Goal: Complete application form

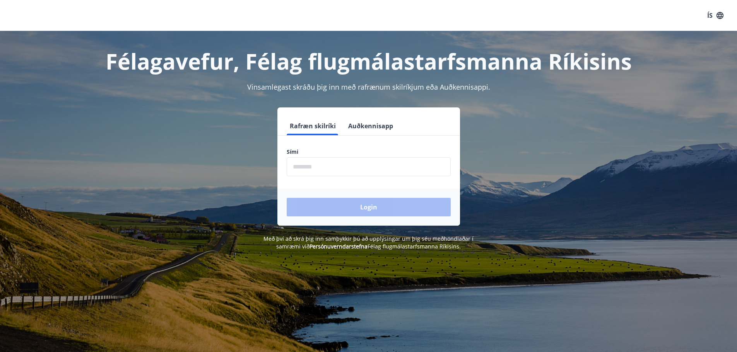
click at [306, 160] on input "phone" at bounding box center [369, 166] width 164 height 19
type input "********"
click at [315, 205] on button "Login" at bounding box center [369, 207] width 164 height 19
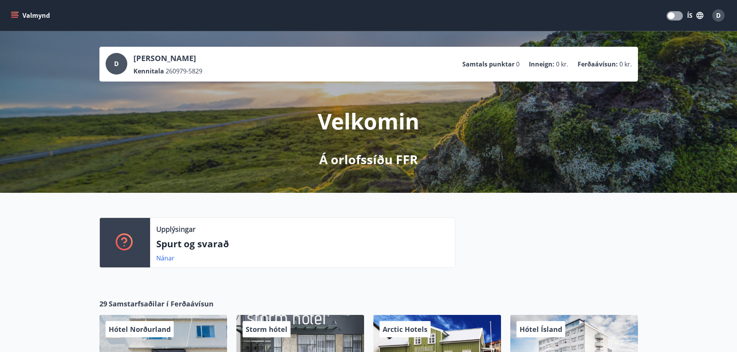
click at [37, 20] on button "Valmynd" at bounding box center [31, 16] width 44 height 14
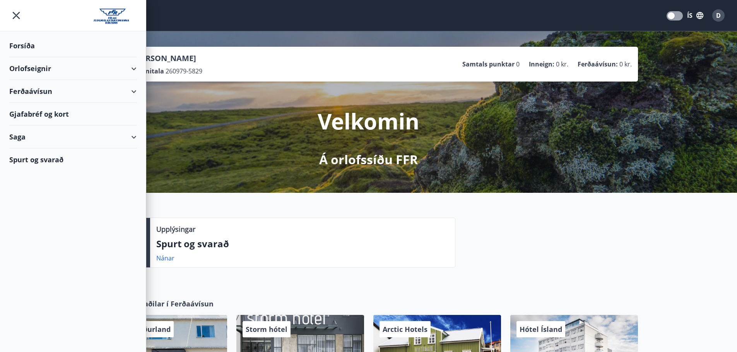
click at [34, 66] on div "Orlofseignir" at bounding box center [72, 68] width 127 height 23
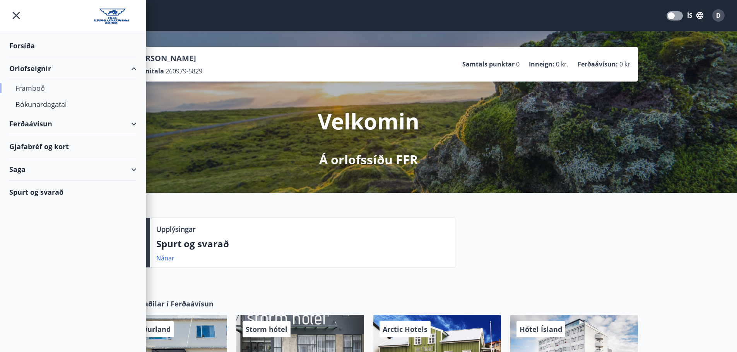
click at [29, 86] on div "Framboð" at bounding box center [72, 88] width 115 height 16
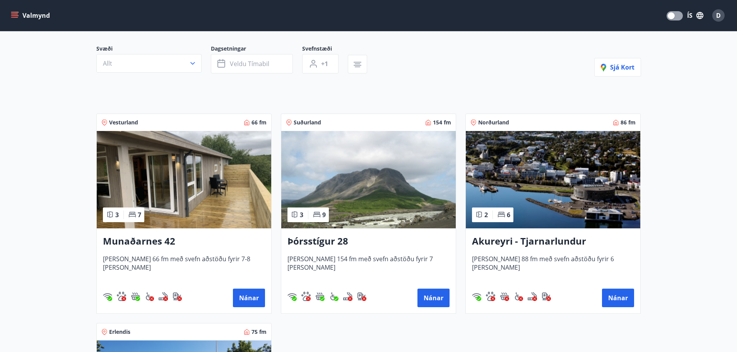
scroll to position [39, 0]
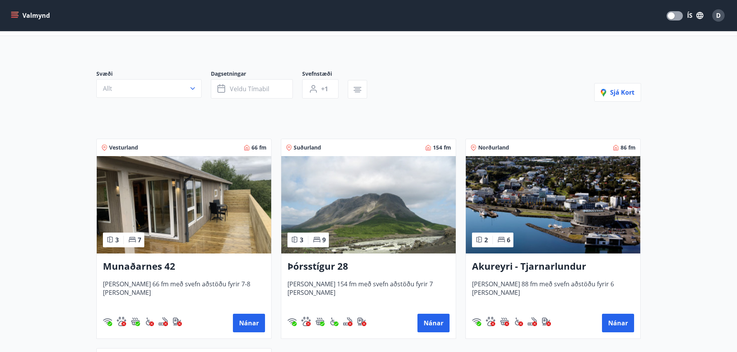
click at [331, 178] on img at bounding box center [368, 204] width 174 height 97
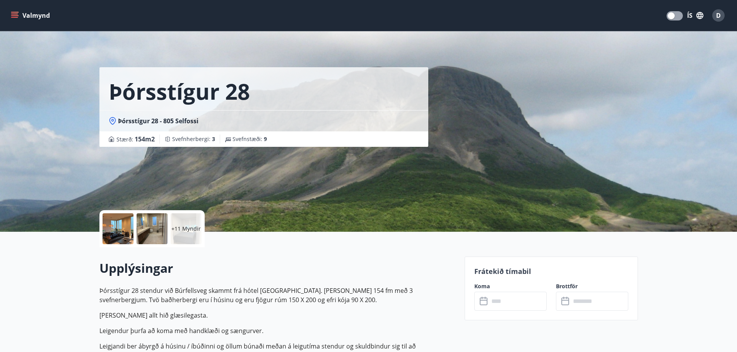
click at [508, 302] on input "text" at bounding box center [518, 301] width 58 height 19
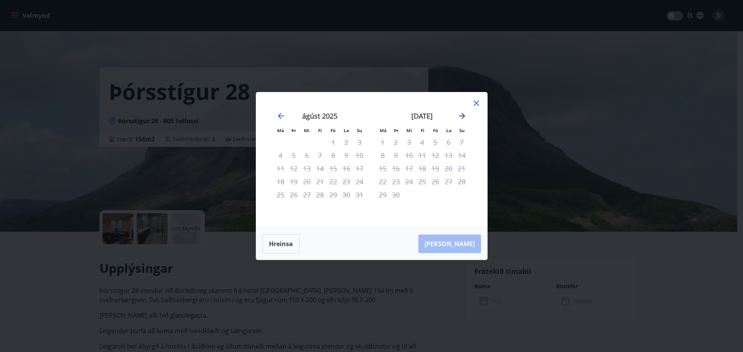
click at [462, 114] on icon "Move forward to switch to the next month." at bounding box center [462, 116] width 6 height 6
click at [477, 99] on icon at bounding box center [475, 103] width 9 height 9
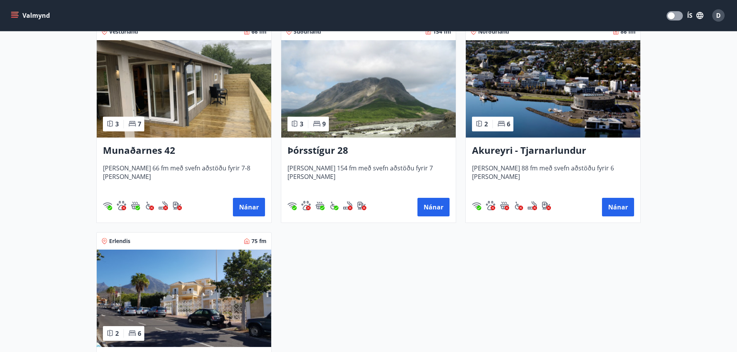
click at [552, 119] on img at bounding box center [553, 88] width 174 height 97
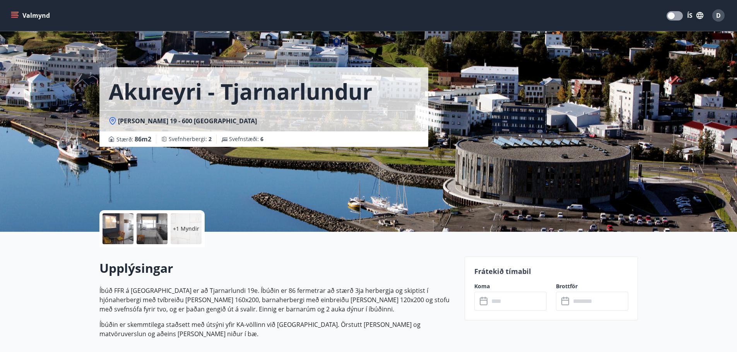
click at [124, 232] on div at bounding box center [117, 229] width 31 height 31
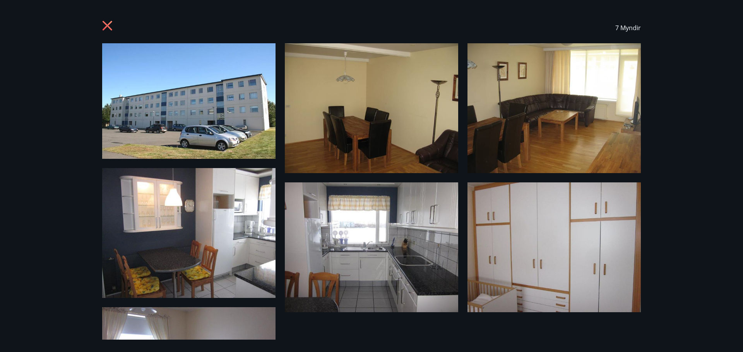
click at [107, 24] on icon at bounding box center [108, 26] width 12 height 12
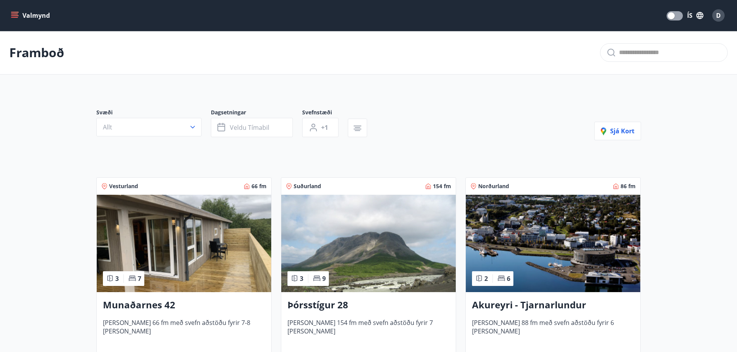
click at [44, 14] on button "Valmynd" at bounding box center [31, 16] width 44 height 14
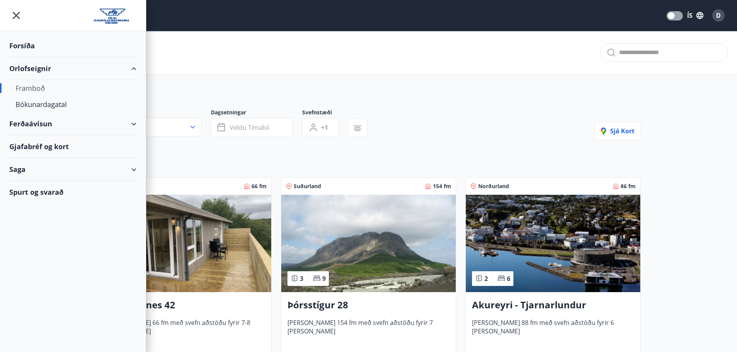
click at [30, 49] on div "Forsíða" at bounding box center [72, 45] width 127 height 23
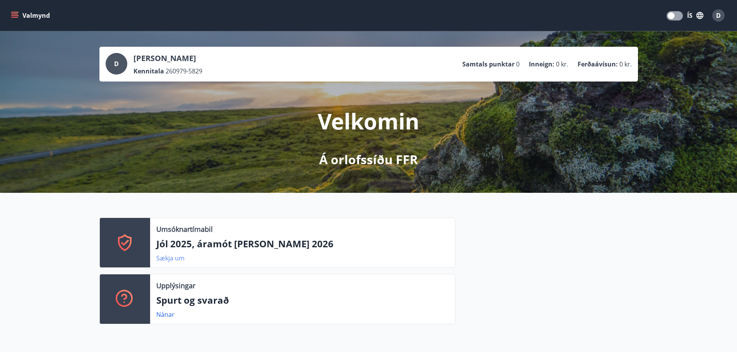
click at [166, 258] on link "Sækja um" at bounding box center [170, 258] width 28 height 9
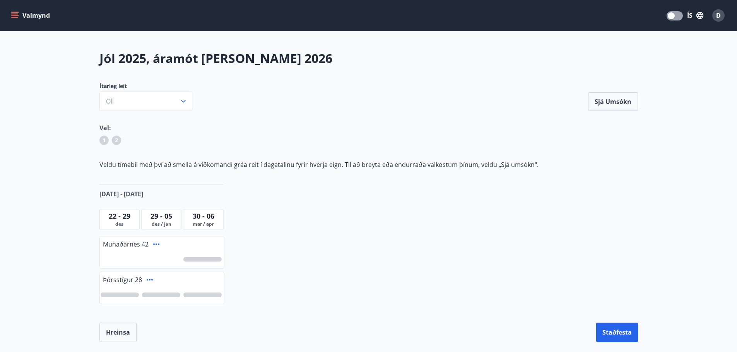
click at [208, 260] on div at bounding box center [202, 259] width 38 height 5
click at [170, 295] on div at bounding box center [161, 295] width 38 height 5
click at [601, 104] on button "Sjá umsókn" at bounding box center [613, 101] width 50 height 19
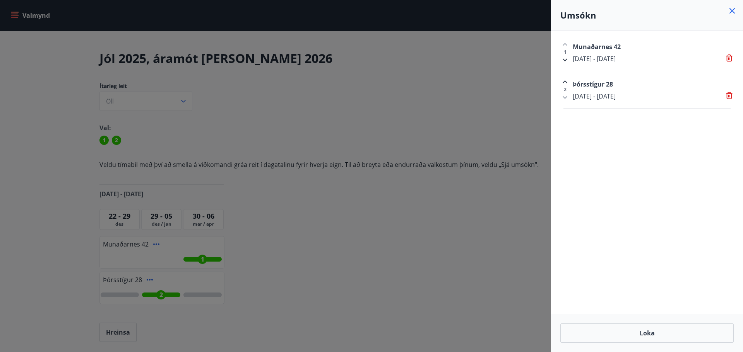
click at [564, 58] on icon at bounding box center [564, 59] width 9 height 9
click at [565, 44] on div "1" at bounding box center [564, 52] width 9 height 25
click at [730, 94] on icon at bounding box center [728, 93] width 5 height 1
click at [727, 58] on icon at bounding box center [730, 59] width 8 height 8
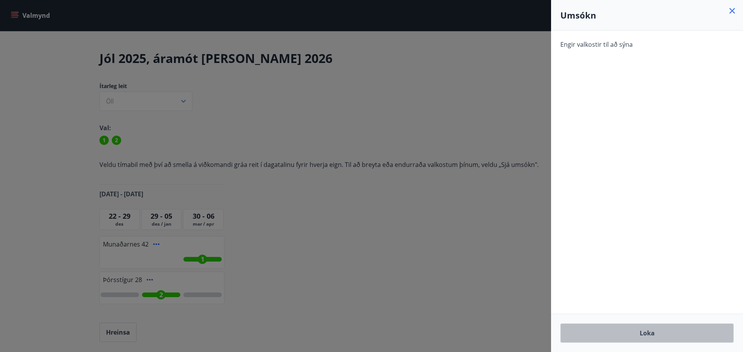
click at [599, 329] on button "Loka" at bounding box center [646, 333] width 173 height 19
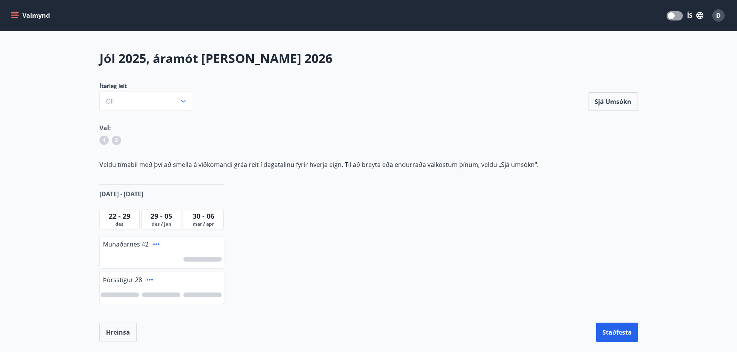
click at [160, 294] on div at bounding box center [161, 295] width 38 height 5
click at [189, 258] on div at bounding box center [202, 259] width 38 height 5
click at [130, 295] on div at bounding box center [120, 295] width 38 height 5
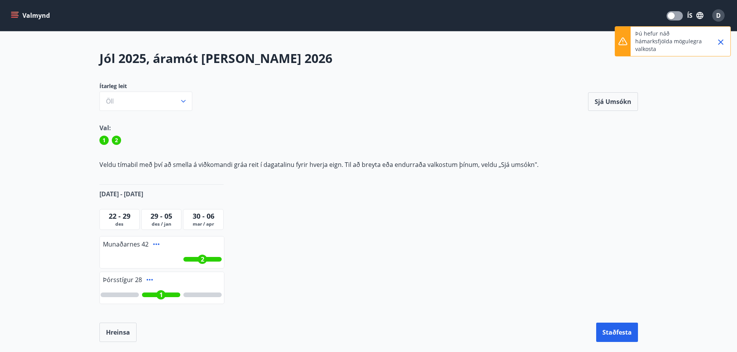
click at [130, 295] on div at bounding box center [120, 295] width 38 height 5
click at [209, 263] on div "2" at bounding box center [162, 260] width 124 height 18
click at [197, 258] on div "2" at bounding box center [202, 259] width 38 height 5
click at [196, 293] on div at bounding box center [202, 295] width 38 height 5
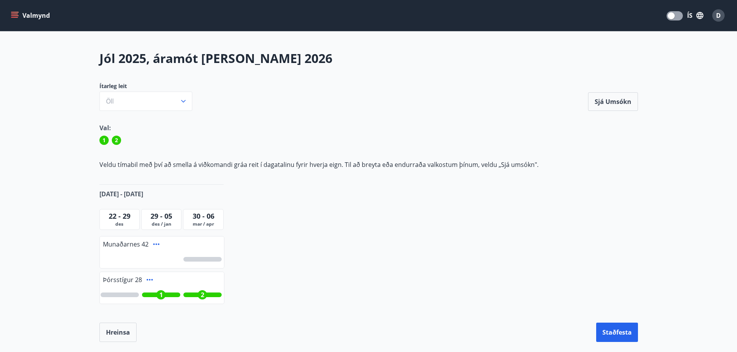
click at [164, 293] on div "1" at bounding box center [160, 294] width 9 height 9
click at [202, 296] on span "1" at bounding box center [202, 295] width 3 height 9
click at [169, 296] on div at bounding box center [161, 295] width 38 height 5
click at [208, 295] on div at bounding box center [202, 295] width 38 height 5
click at [613, 103] on button "Sjá umsókn" at bounding box center [613, 101] width 50 height 19
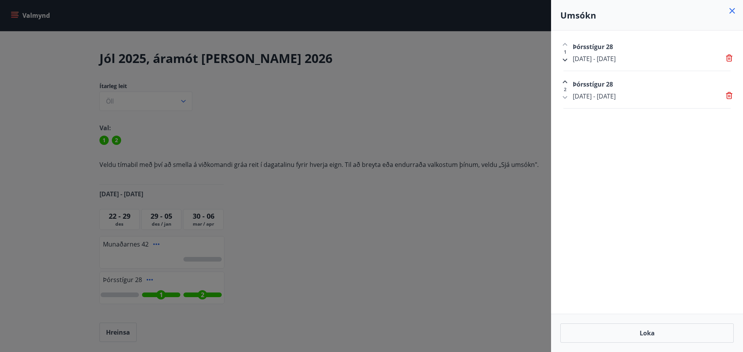
click at [735, 9] on icon at bounding box center [731, 10] width 9 height 9
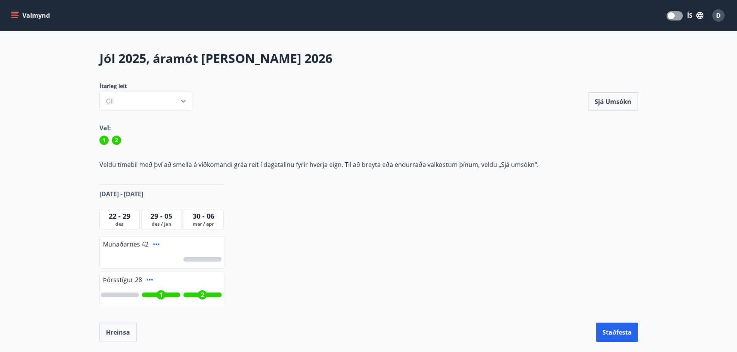
click at [160, 294] on span "1" at bounding box center [160, 295] width 3 height 9
click at [211, 292] on div "1" at bounding box center [162, 295] width 124 height 18
click at [210, 295] on div "1" at bounding box center [202, 295] width 38 height 5
click at [162, 292] on div at bounding box center [162, 295] width 124 height 18
click at [162, 295] on div at bounding box center [161, 295] width 38 height 5
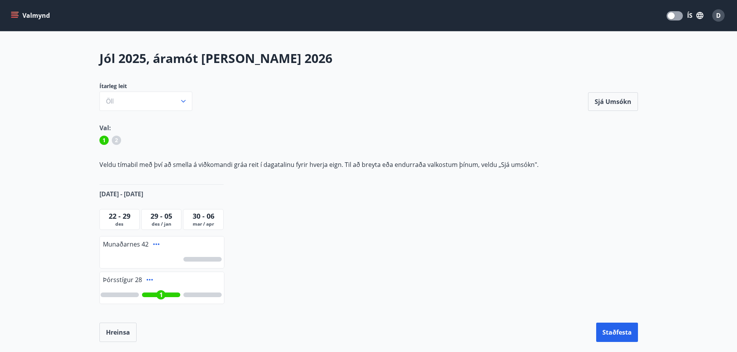
click at [132, 294] on div at bounding box center [120, 295] width 38 height 5
click at [113, 297] on div "2" at bounding box center [120, 295] width 38 height 5
click at [152, 293] on div "1" at bounding box center [161, 295] width 38 height 5
